Goal: Task Accomplishment & Management: Manage account settings

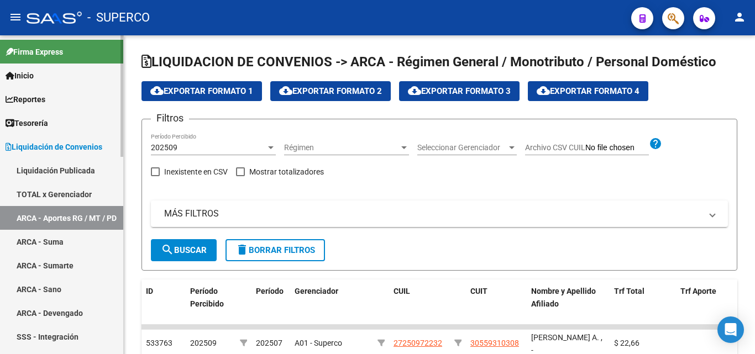
click at [45, 100] on span "Reportes" at bounding box center [26, 99] width 40 height 12
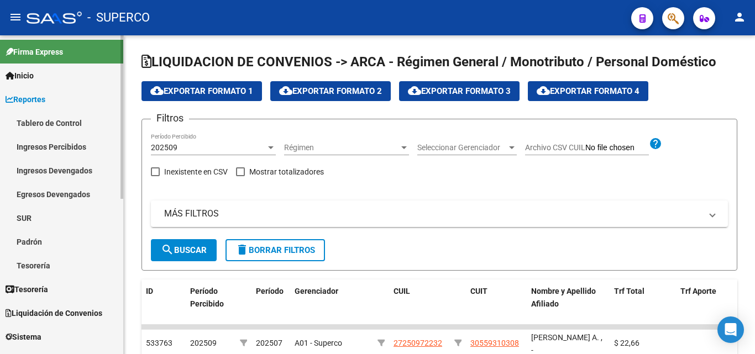
click at [64, 146] on link "Ingresos Percibidos" at bounding box center [61, 147] width 123 height 24
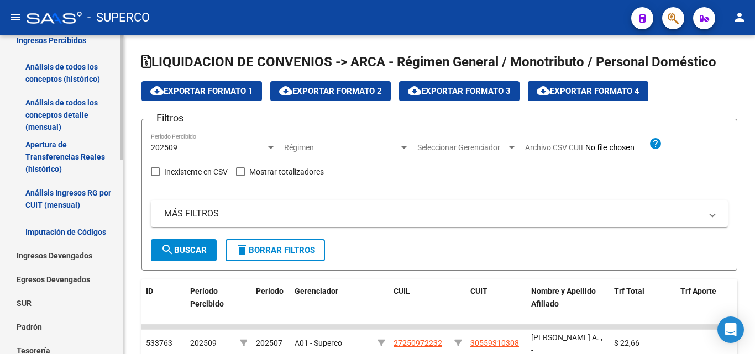
scroll to position [111, 0]
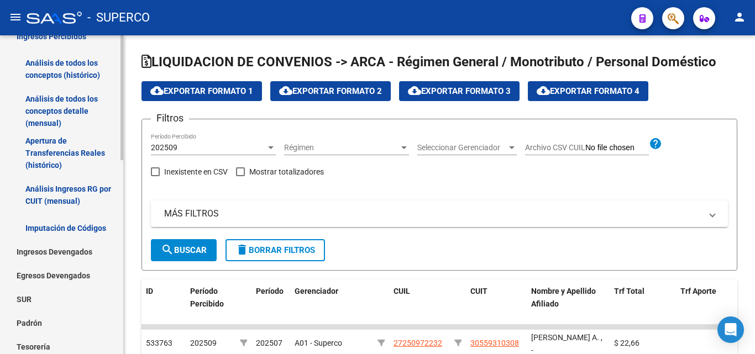
click at [69, 112] on link "Análisis de todos los conceptos detalle (mensual)" at bounding box center [61, 111] width 123 height 42
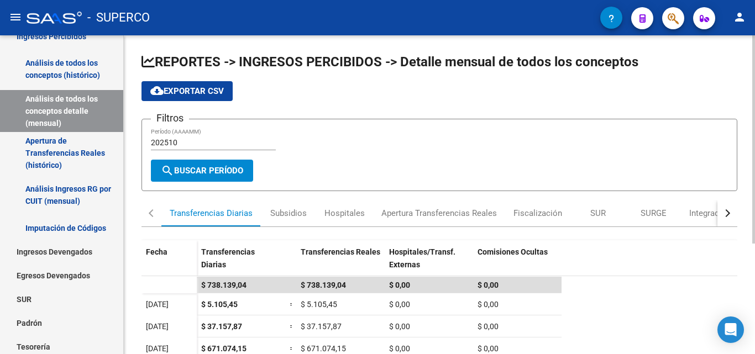
click at [169, 140] on input "202510" at bounding box center [213, 142] width 125 height 9
drag, startPoint x: 169, startPoint y: 141, endPoint x: 196, endPoint y: 141, distance: 27.1
click at [196, 141] on input "202510" at bounding box center [213, 142] width 125 height 9
type input "202509"
click at [200, 175] on span "search Buscar Período" at bounding box center [202, 171] width 82 height 10
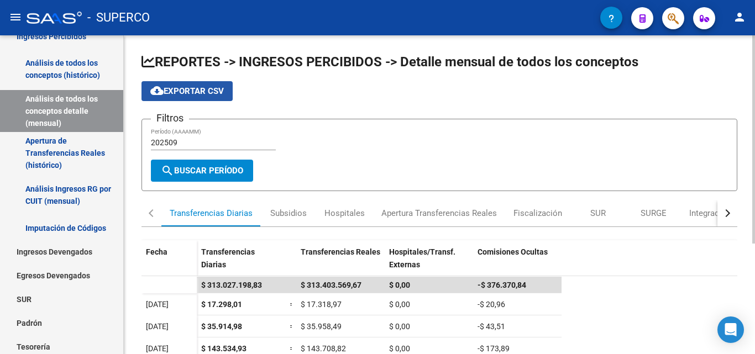
click at [203, 90] on span "cloud_download Exportar CSV" at bounding box center [186, 91] width 73 height 10
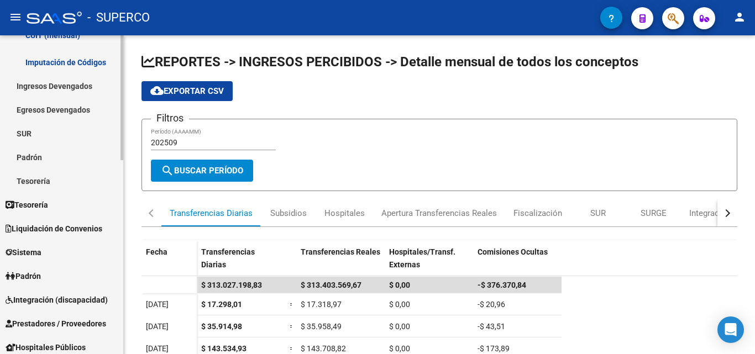
scroll to position [332, 0]
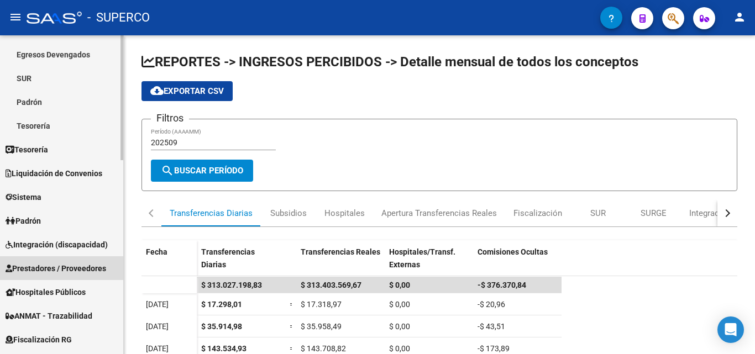
click at [44, 267] on span "Prestadores / Proveedores" at bounding box center [56, 268] width 101 height 12
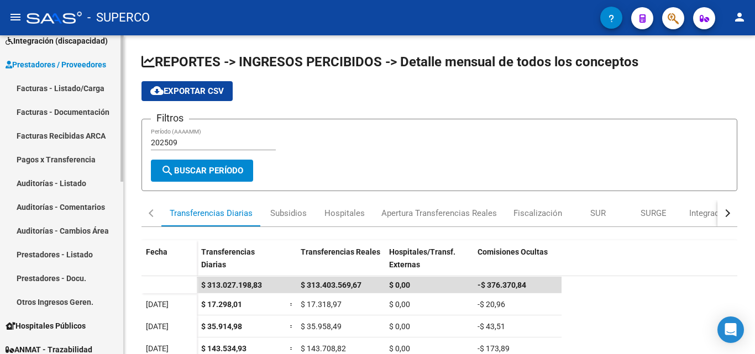
scroll to position [111, 0]
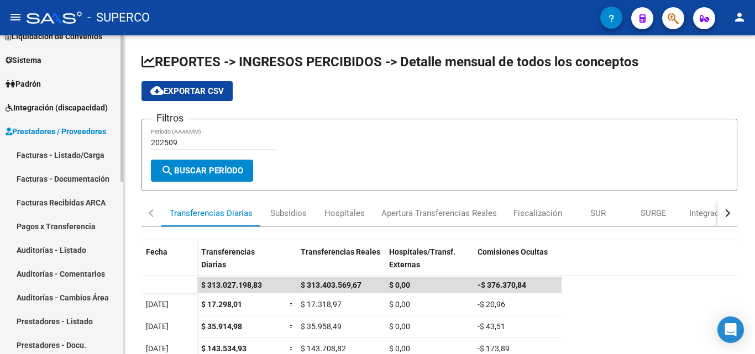
click at [67, 155] on link "Facturas - Listado/Carga" at bounding box center [61, 155] width 123 height 24
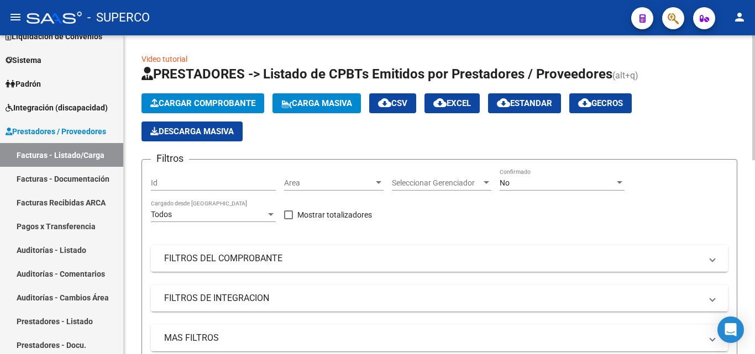
click at [516, 186] on div "No" at bounding box center [556, 182] width 115 height 9
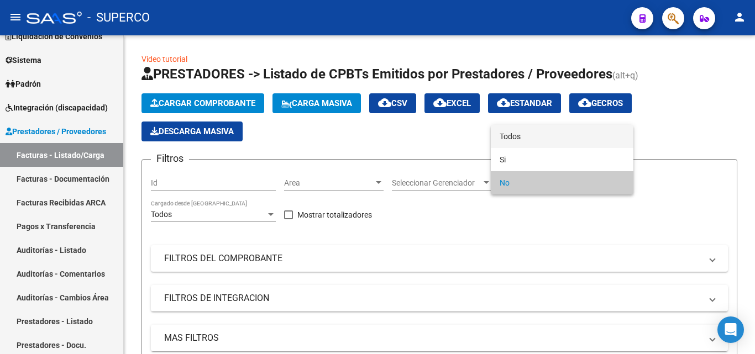
click at [518, 139] on span "Todos" at bounding box center [561, 136] width 125 height 23
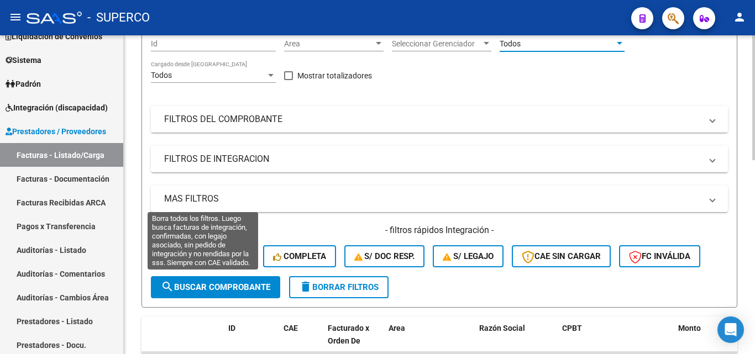
scroll to position [166, 0]
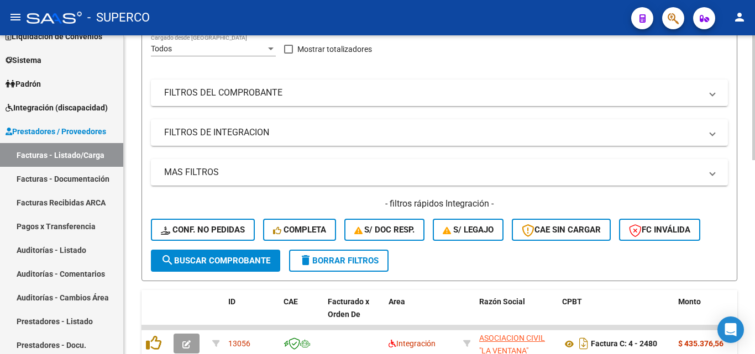
click at [211, 263] on span "search Buscar Comprobante" at bounding box center [215, 261] width 109 height 10
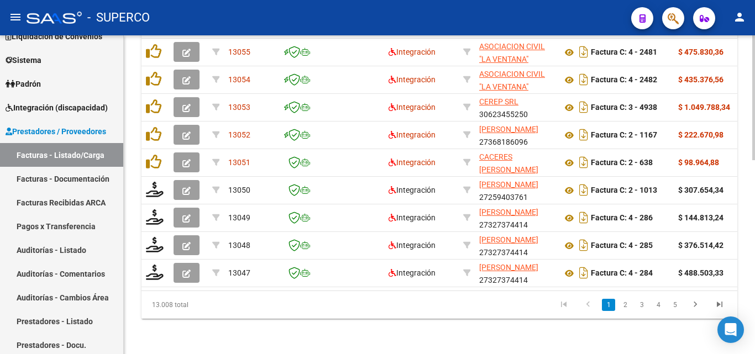
scroll to position [494, 0]
click at [625, 305] on link "2" at bounding box center [624, 305] width 13 height 12
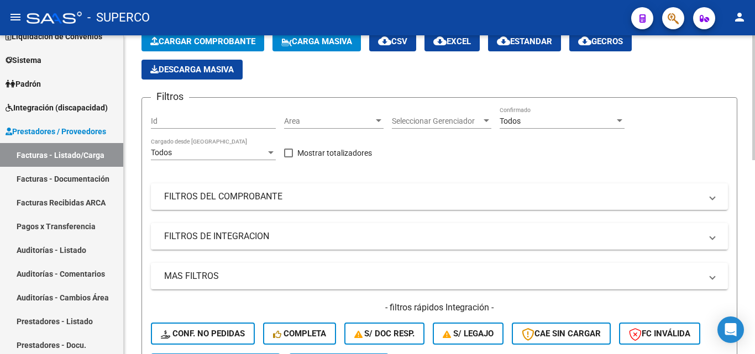
scroll to position [52, 0]
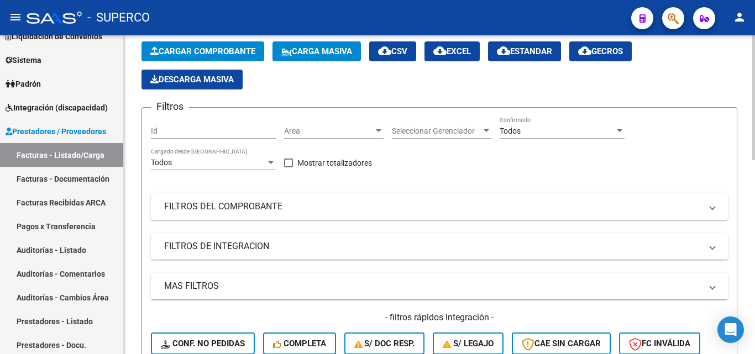
click at [246, 204] on mat-panel-title "FILTROS DEL COMPROBANTE" at bounding box center [432, 207] width 537 height 12
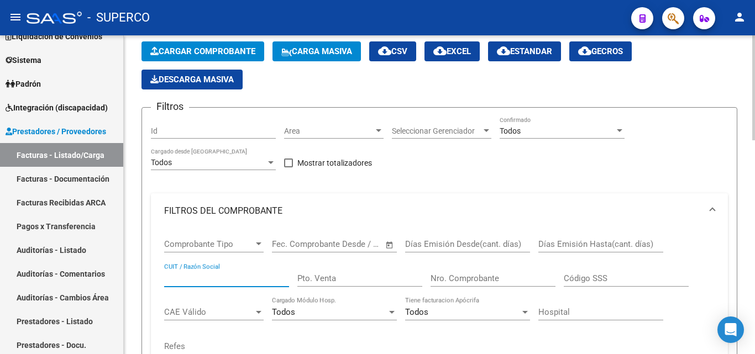
click at [202, 276] on input "CUIT / Razón Social" at bounding box center [226, 278] width 125 height 10
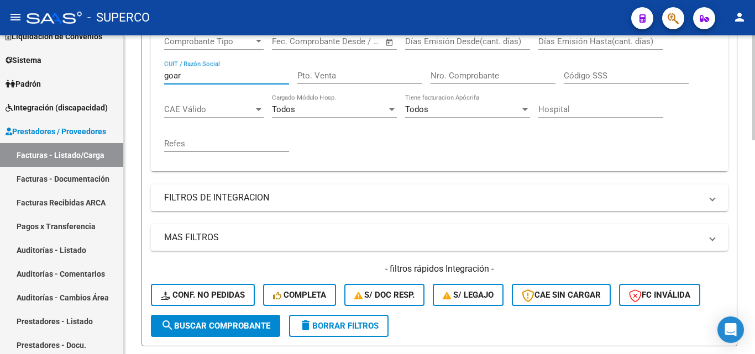
scroll to position [328, 0]
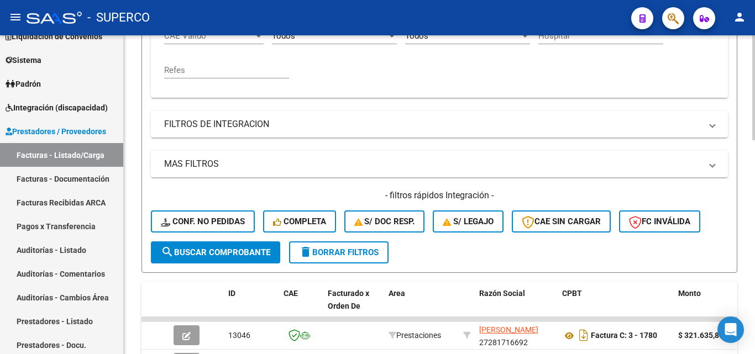
type input "goar"
click at [205, 254] on span "search Buscar Comprobante" at bounding box center [215, 253] width 109 height 10
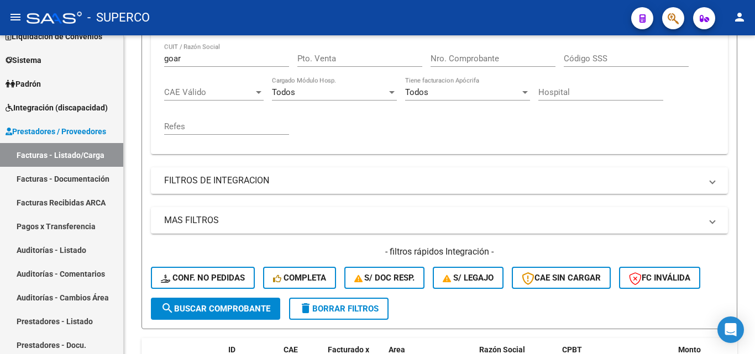
scroll to position [217, 0]
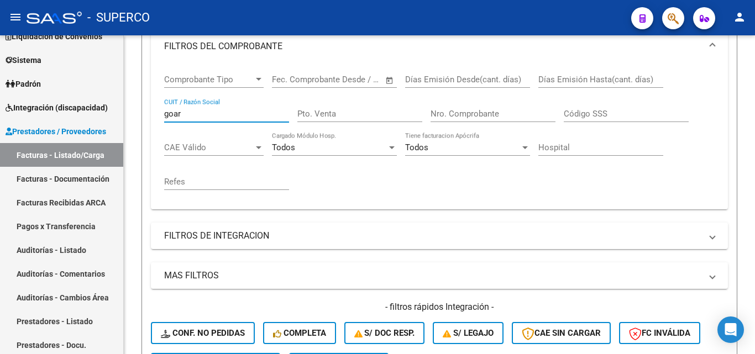
drag, startPoint x: 210, startPoint y: 116, endPoint x: 151, endPoint y: 116, distance: 59.1
click at [151, 116] on div "Comprobante Tipo Comprobante Tipo Fecha inicio – Fecha fin Fec. Comprobante Des…" at bounding box center [439, 136] width 577 height 145
